Goal: Unclear

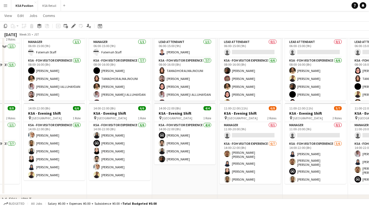
scroll to position [30, 0]
